Goal: Find specific page/section: Find specific page/section

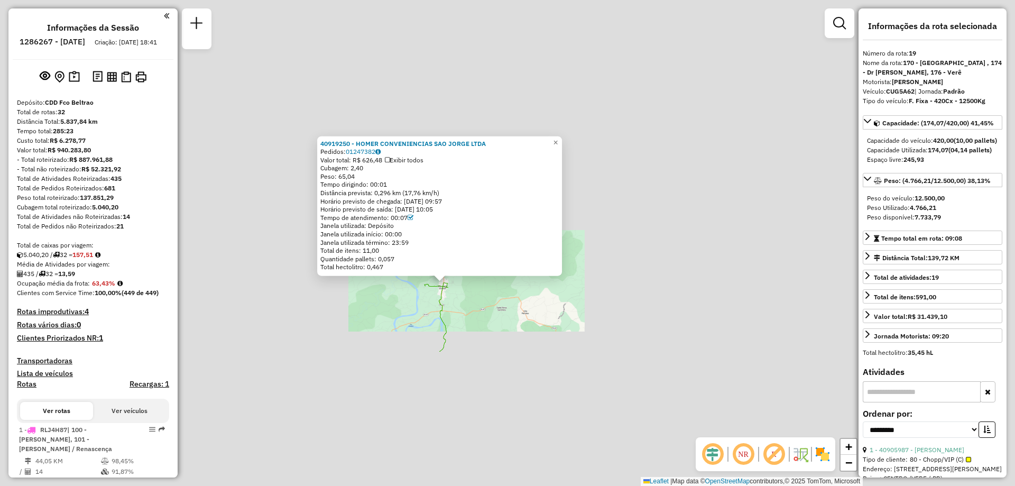
select select "**********"
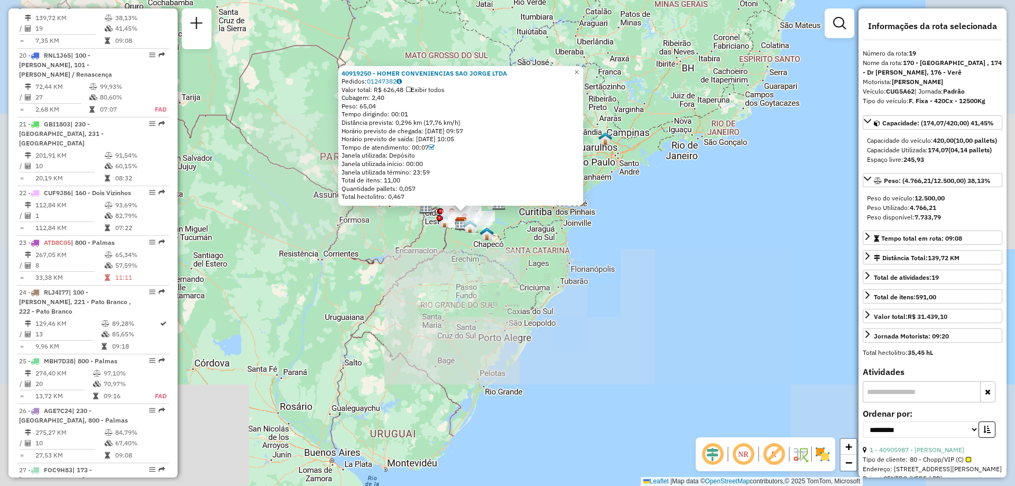
drag, startPoint x: 437, startPoint y: 282, endPoint x: 463, endPoint y: 323, distance: 48.3
click at [450, 348] on div "40919250 - HOMER CONVENIENCIAS SAO JORGE LTDA Pedidos: 01247382 Valor total: R$…" at bounding box center [507, 243] width 1015 height 486
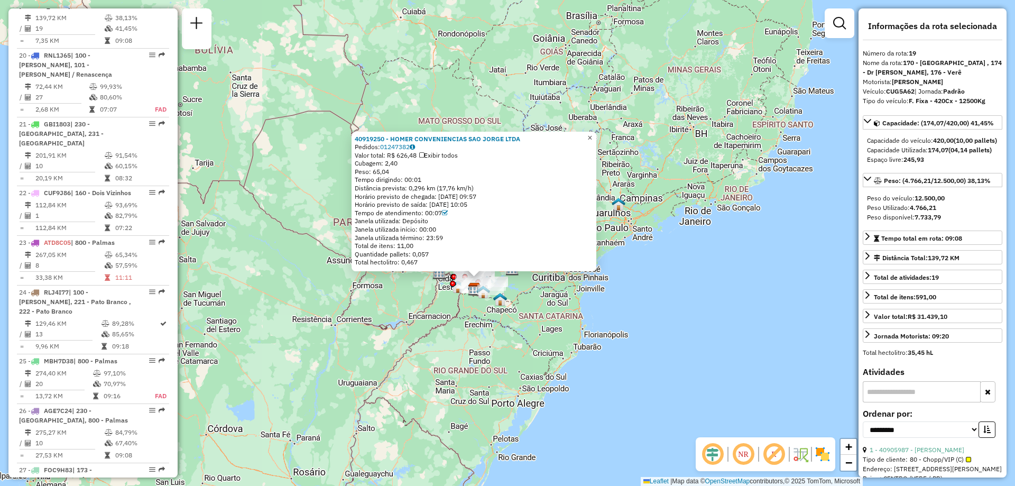
click at [594, 133] on link "×" at bounding box center [590, 138] width 13 height 13
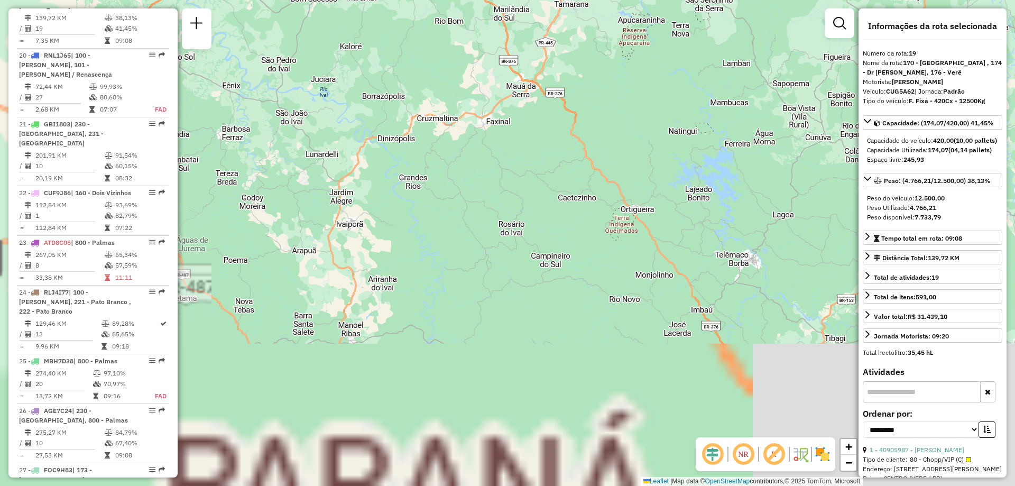
drag, startPoint x: 453, startPoint y: 307, endPoint x: 654, endPoint y: 3, distance: 364.4
click at [673, 0] on html "Aguarde... Pop-up bloqueado! Seu navegador bloqueou automáticamente a abertura …" at bounding box center [507, 243] width 1015 height 486
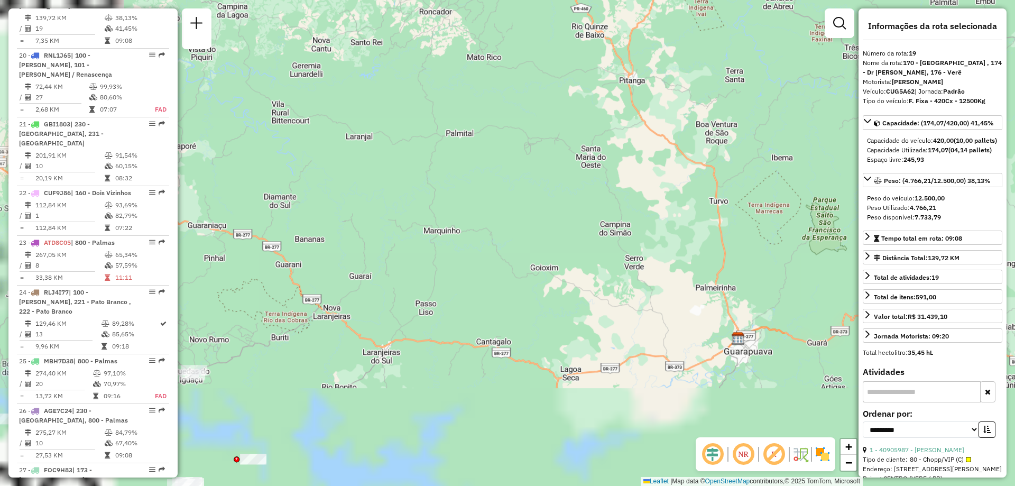
drag, startPoint x: 540, startPoint y: 121, endPoint x: 546, endPoint y: 61, distance: 60.0
click at [597, 16] on div "Janela de atendimento Grade de atendimento Capacidade Transportadoras Veículos …" at bounding box center [507, 243] width 1015 height 486
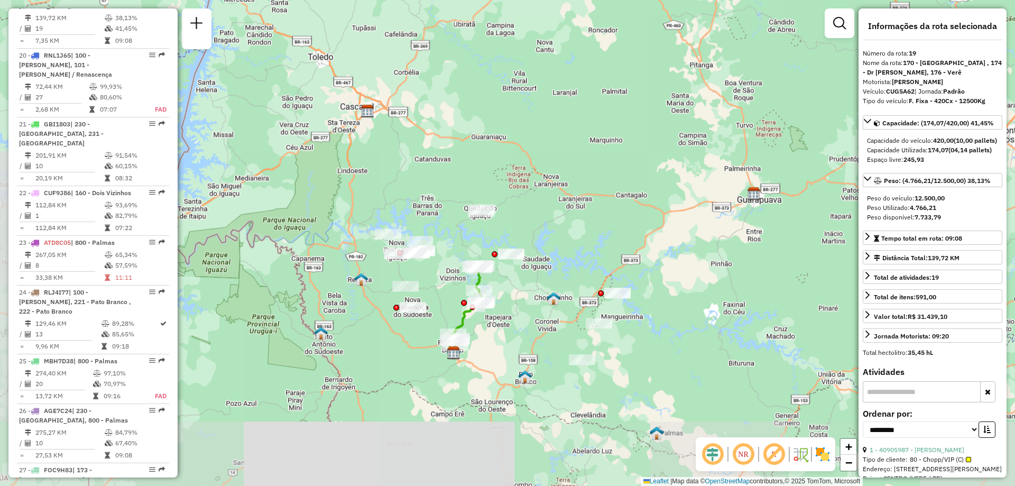
drag, startPoint x: 391, startPoint y: 262, endPoint x: 540, endPoint y: 189, distance: 166.2
click at [540, 189] on div "Janela de atendimento Grade de atendimento Capacidade Transportadoras Veículos …" at bounding box center [507, 243] width 1015 height 486
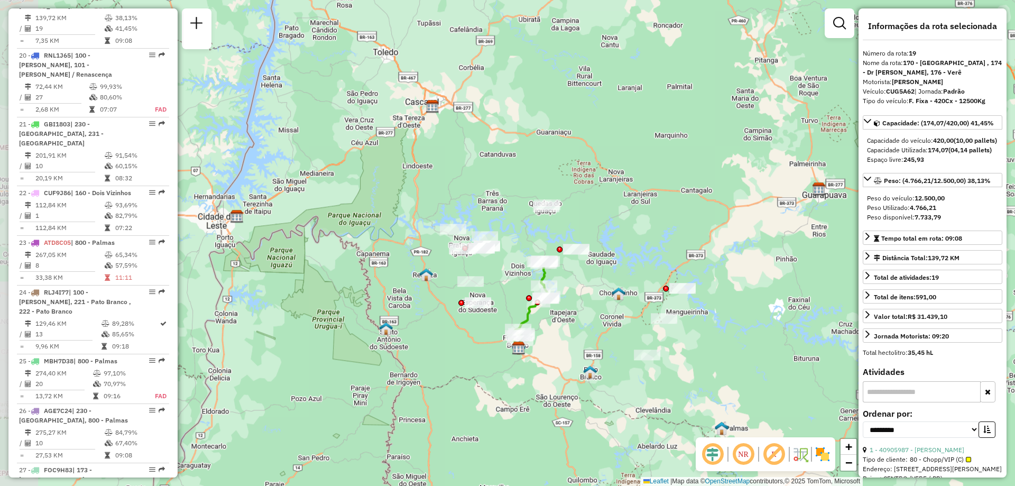
drag, startPoint x: 256, startPoint y: 299, endPoint x: 321, endPoint y: 294, distance: 65.2
click at [321, 294] on div "Janela de atendimento Grade de atendimento Capacidade Transportadoras Veículos …" at bounding box center [507, 243] width 1015 height 486
click at [529, 314] on icon at bounding box center [531, 301] width 32 height 80
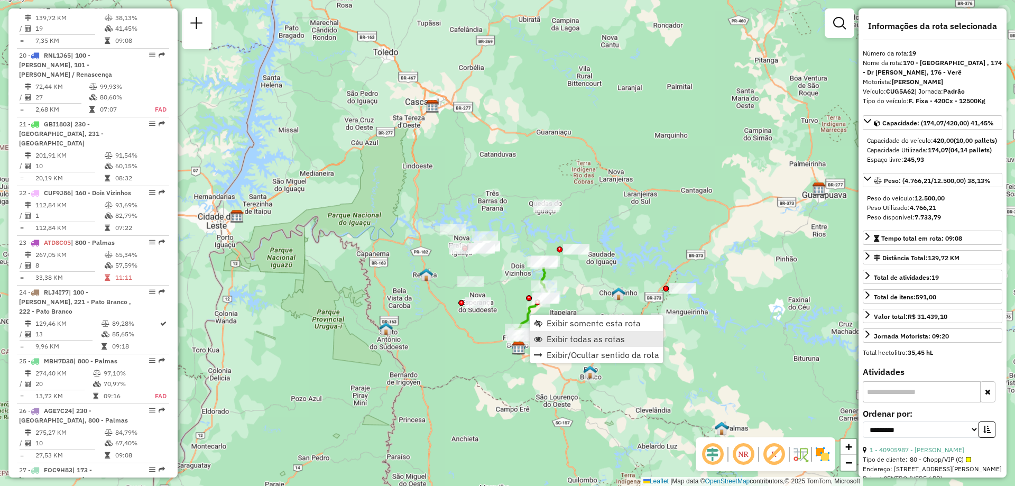
click at [561, 336] on span "Exibir todas as rotas" at bounding box center [586, 339] width 78 height 8
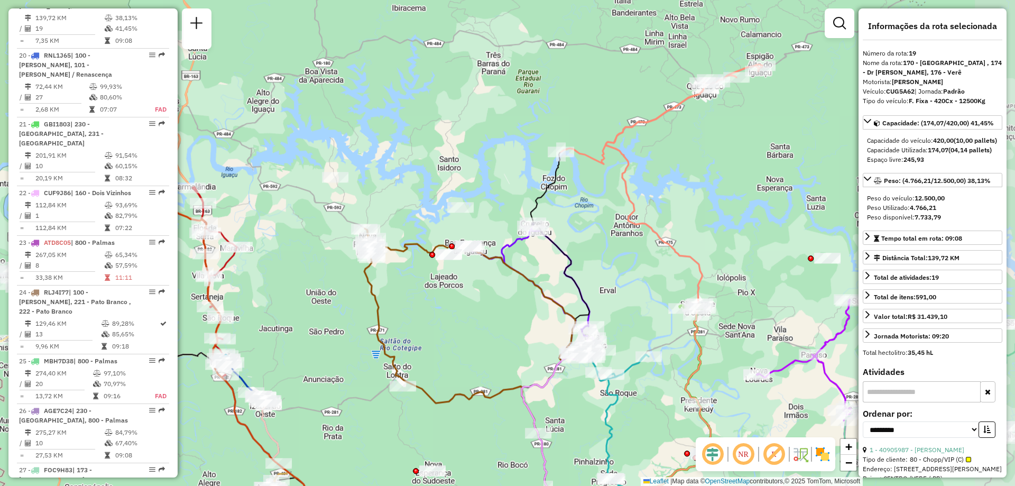
drag, startPoint x: 487, startPoint y: 274, endPoint x: 458, endPoint y: 315, distance: 49.6
click at [458, 315] on div "Janela de atendimento Grade de atendimento Capacidade Transportadoras Veículos …" at bounding box center [507, 243] width 1015 height 486
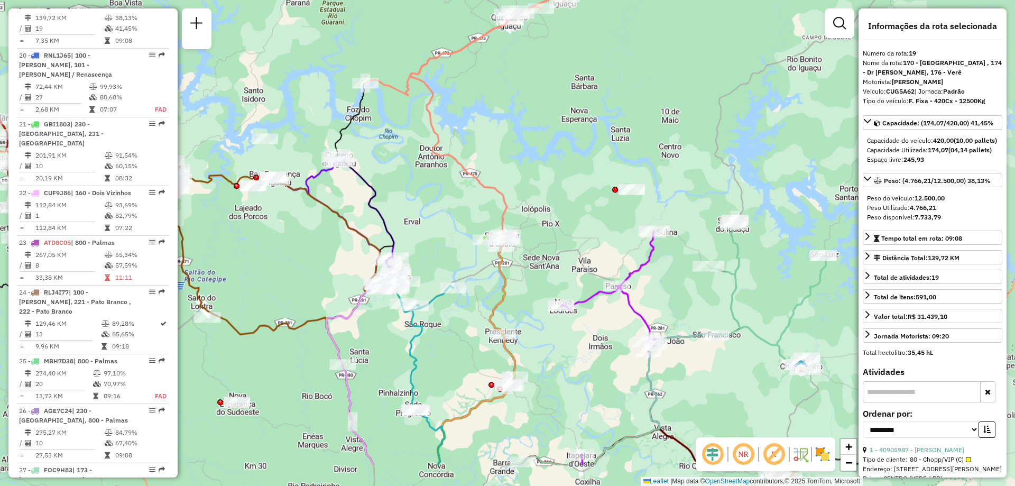
drag, startPoint x: 778, startPoint y: 189, endPoint x: 579, endPoint y: 121, distance: 210.2
click at [579, 121] on div "Janela de atendimento Grade de atendimento Capacidade Transportadoras Veículos …" at bounding box center [507, 243] width 1015 height 486
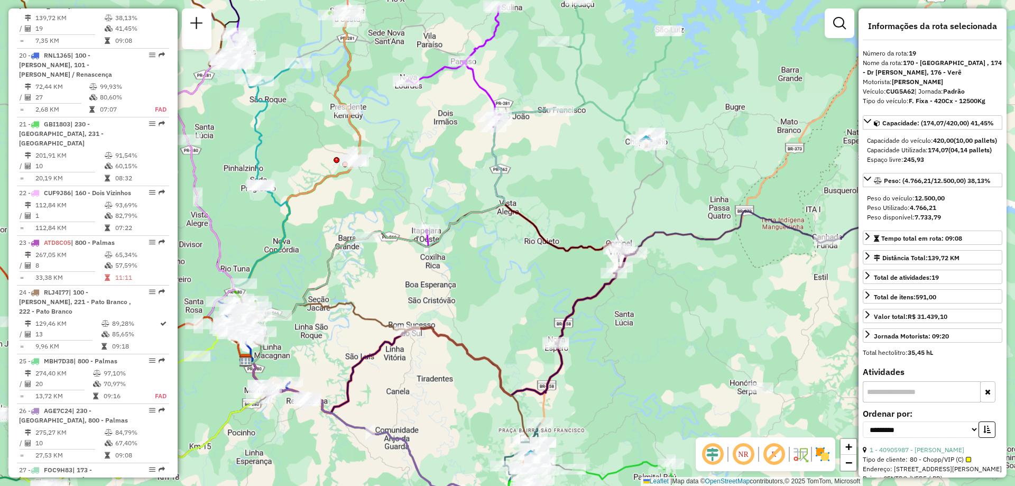
click at [713, 234] on icon at bounding box center [586, 283] width 680 height 159
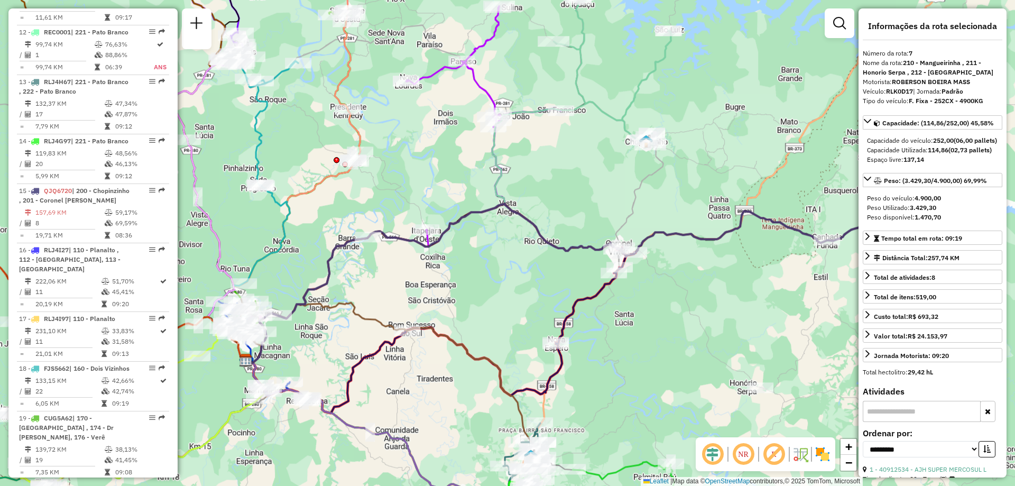
scroll to position [808, 0]
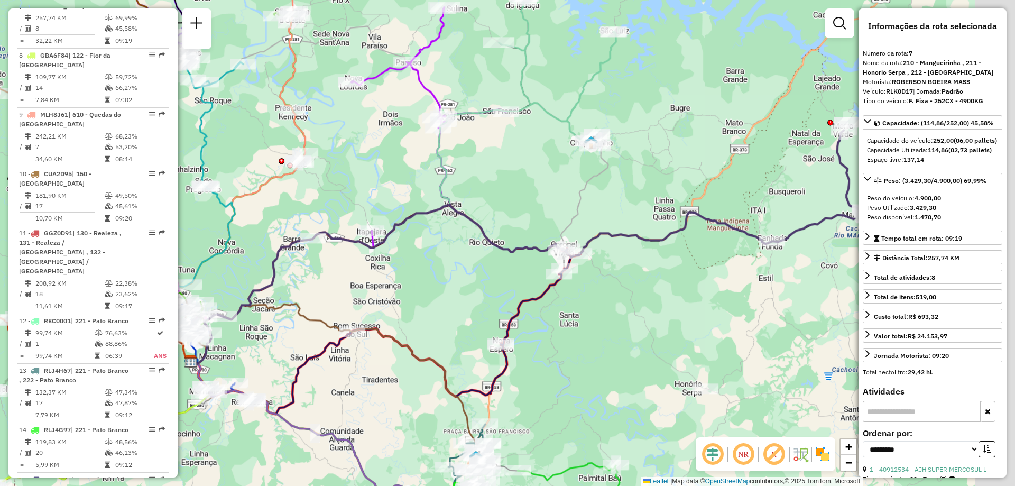
drag, startPoint x: 662, startPoint y: 312, endPoint x: 560, endPoint y: 308, distance: 102.6
click at [560, 308] on div "Janela de atendimento Grade de atendimento Capacidade Transportadoras Veículos …" at bounding box center [507, 243] width 1015 height 486
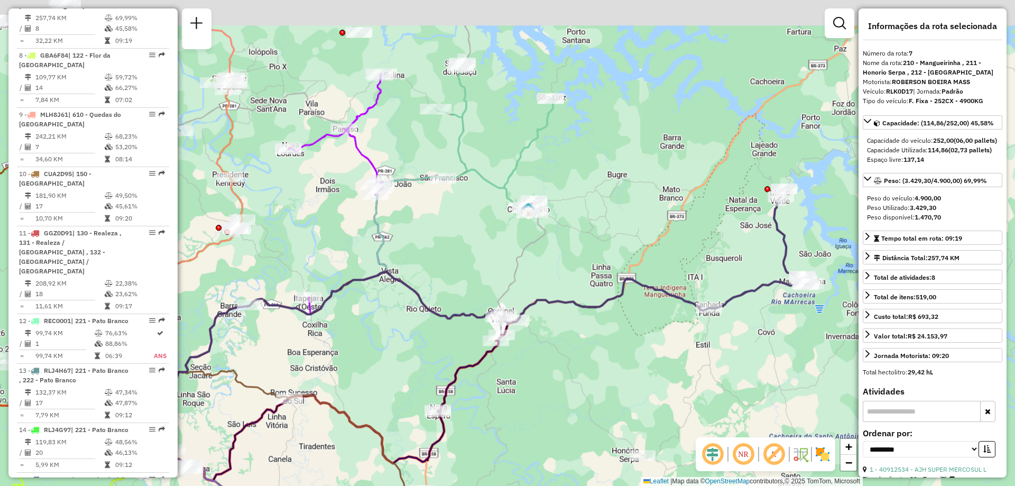
drag, startPoint x: 726, startPoint y: 189, endPoint x: 659, endPoint y: 257, distance: 95.3
click at [797, 285] on div "Janela de atendimento Grade de atendimento Capacidade Transportadoras Veículos …" at bounding box center [507, 243] width 1015 height 486
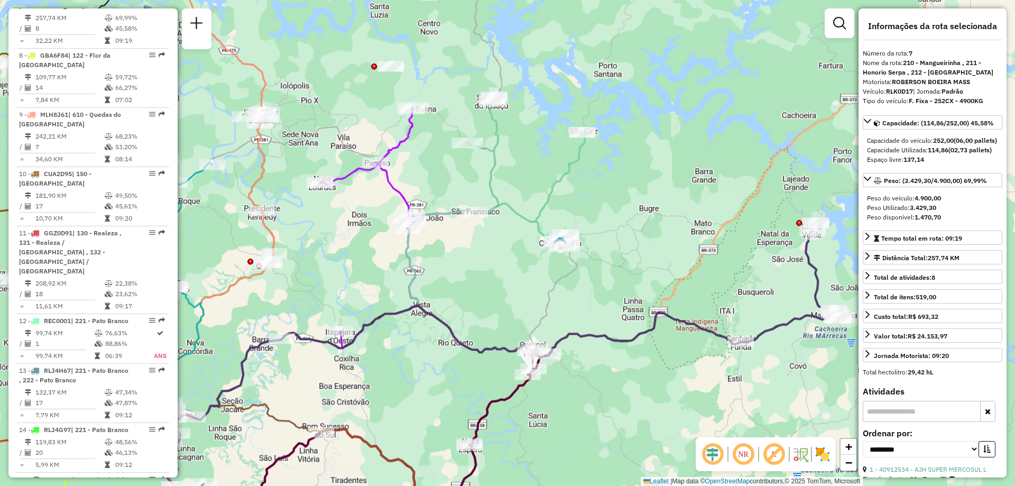
click at [404, 142] on icon at bounding box center [378, 227] width 193 height 241
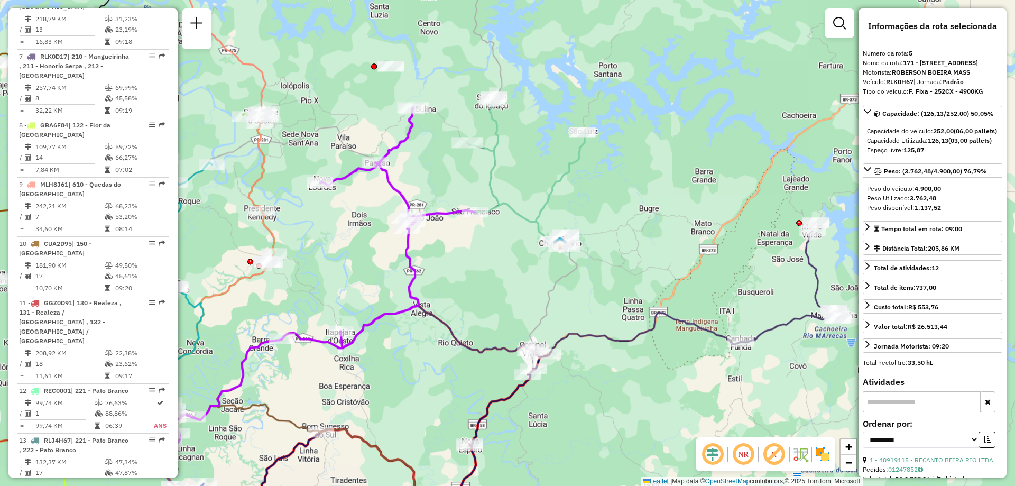
scroll to position [680, 0]
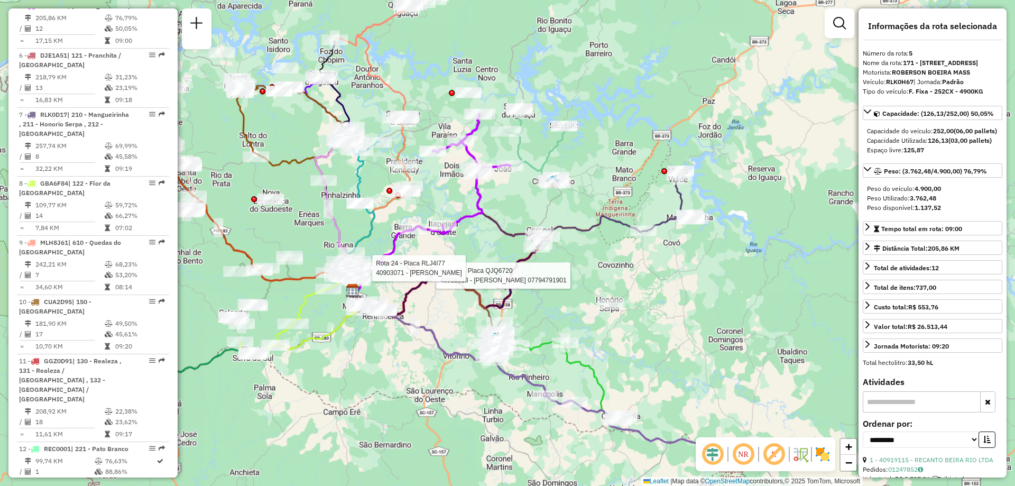
click at [283, 160] on icon at bounding box center [295, 190] width 116 height 200
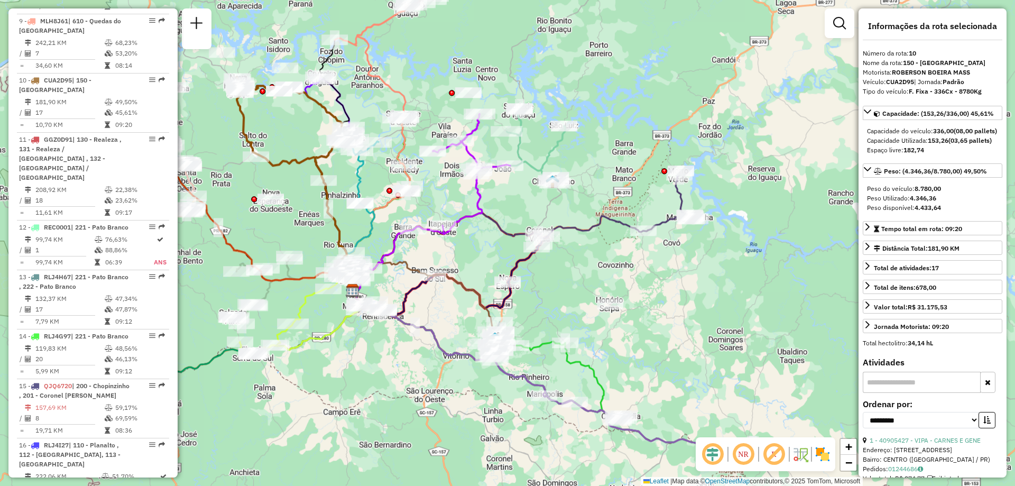
scroll to position [995, 0]
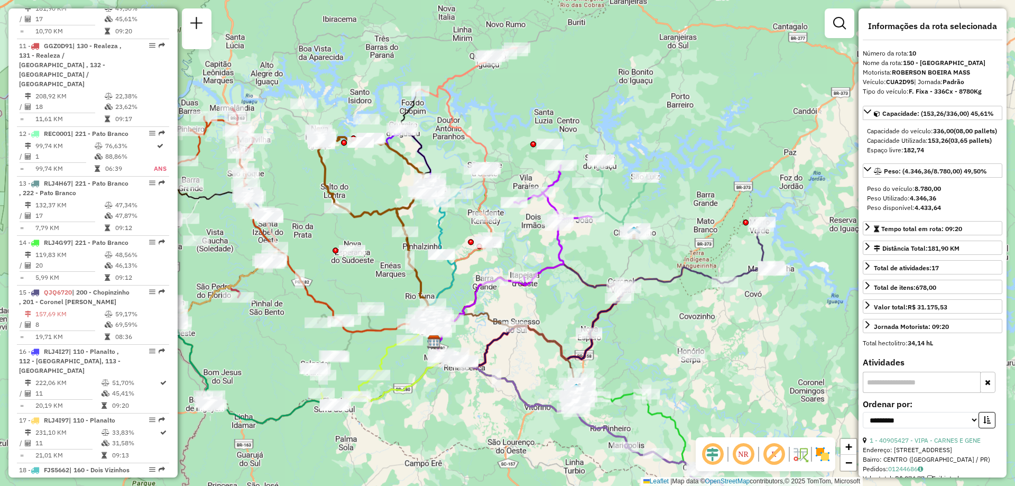
drag, startPoint x: 272, startPoint y: 160, endPoint x: 355, endPoint y: 220, distance: 103.0
click at [355, 218] on icon at bounding box center [376, 241] width 116 height 200
